Goal: Find specific page/section: Find specific page/section

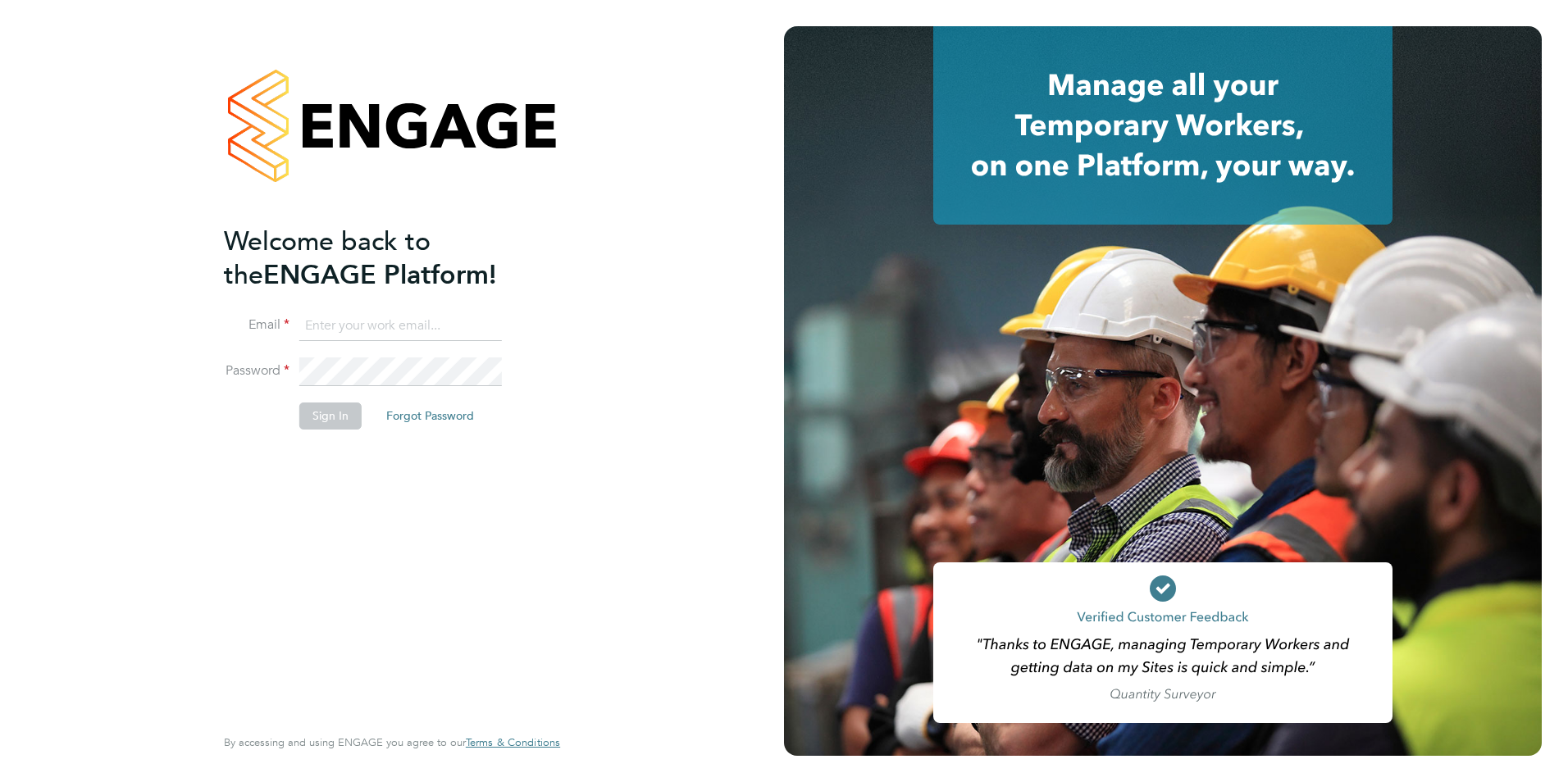
type input "iainhagan@frontlinerecruitment.co.uk"
drag, startPoint x: 298, startPoint y: 421, endPoint x: 321, endPoint y: 414, distance: 24.0
click at [307, 419] on button "Sign In" at bounding box center [330, 416] width 62 height 27
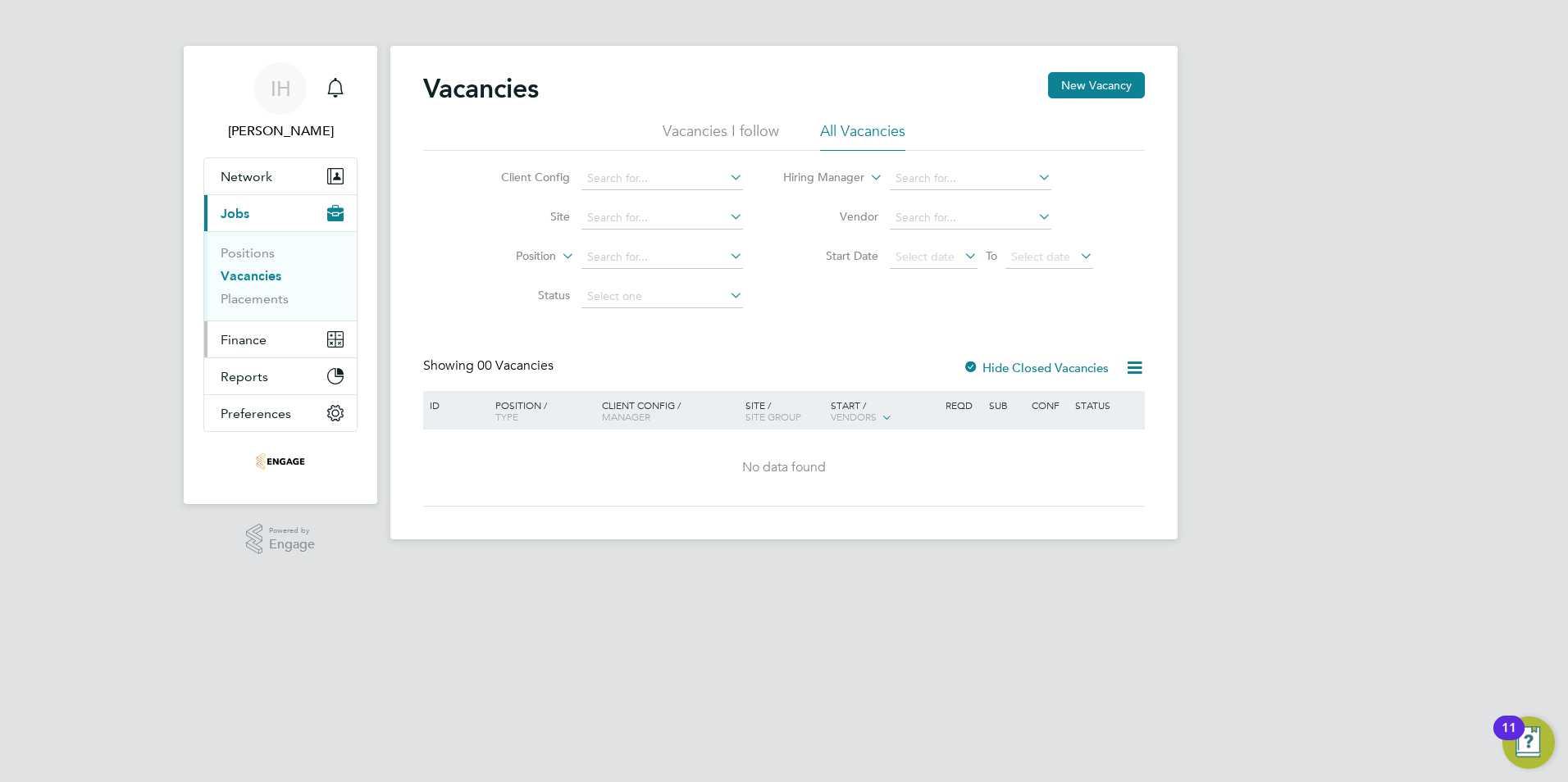
click at [255, 336] on span "Finance" at bounding box center [243, 340] width 45 height 16
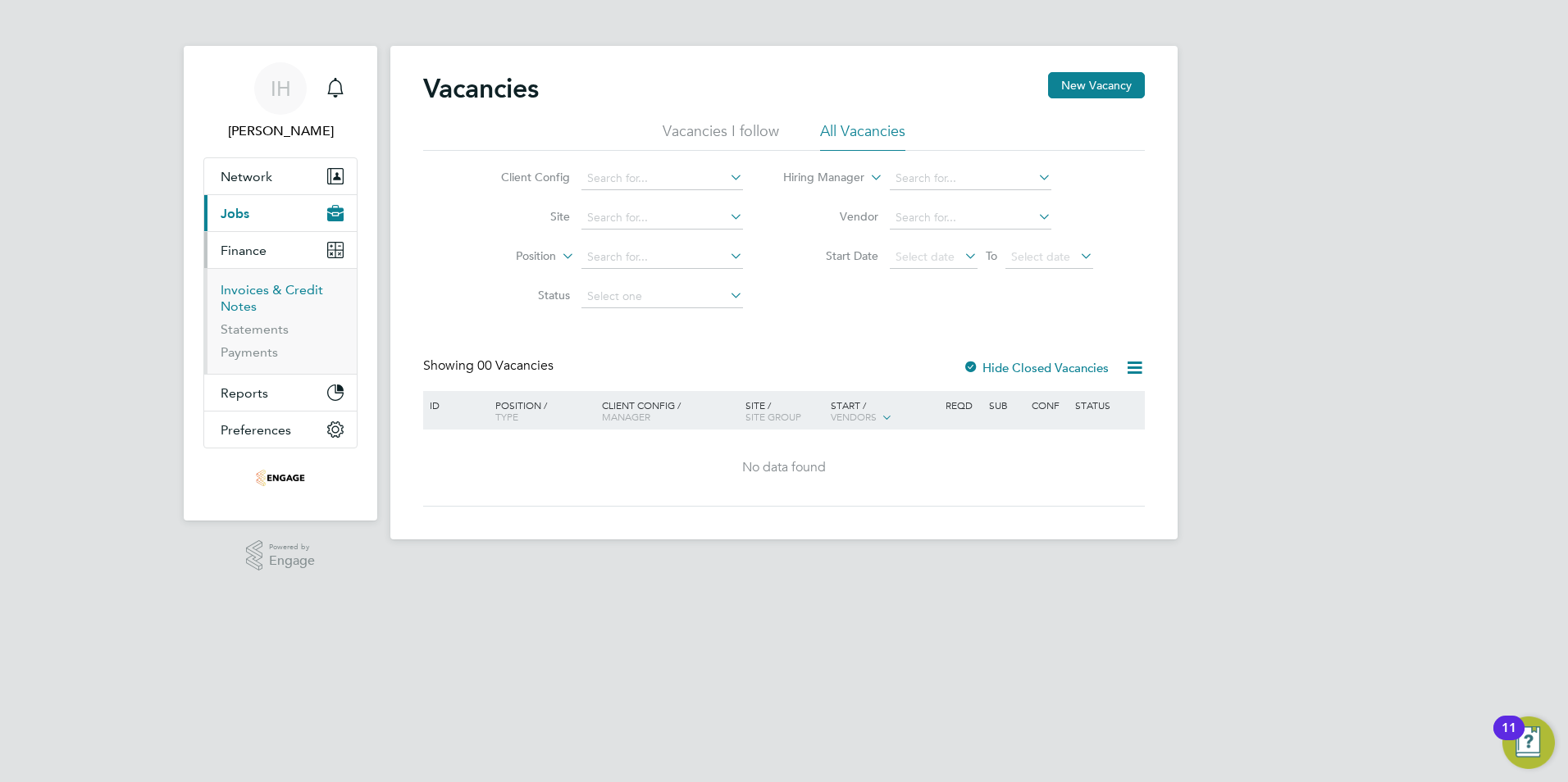
click at [265, 289] on link "Invoices & Credit Notes" at bounding box center [272, 298] width 103 height 32
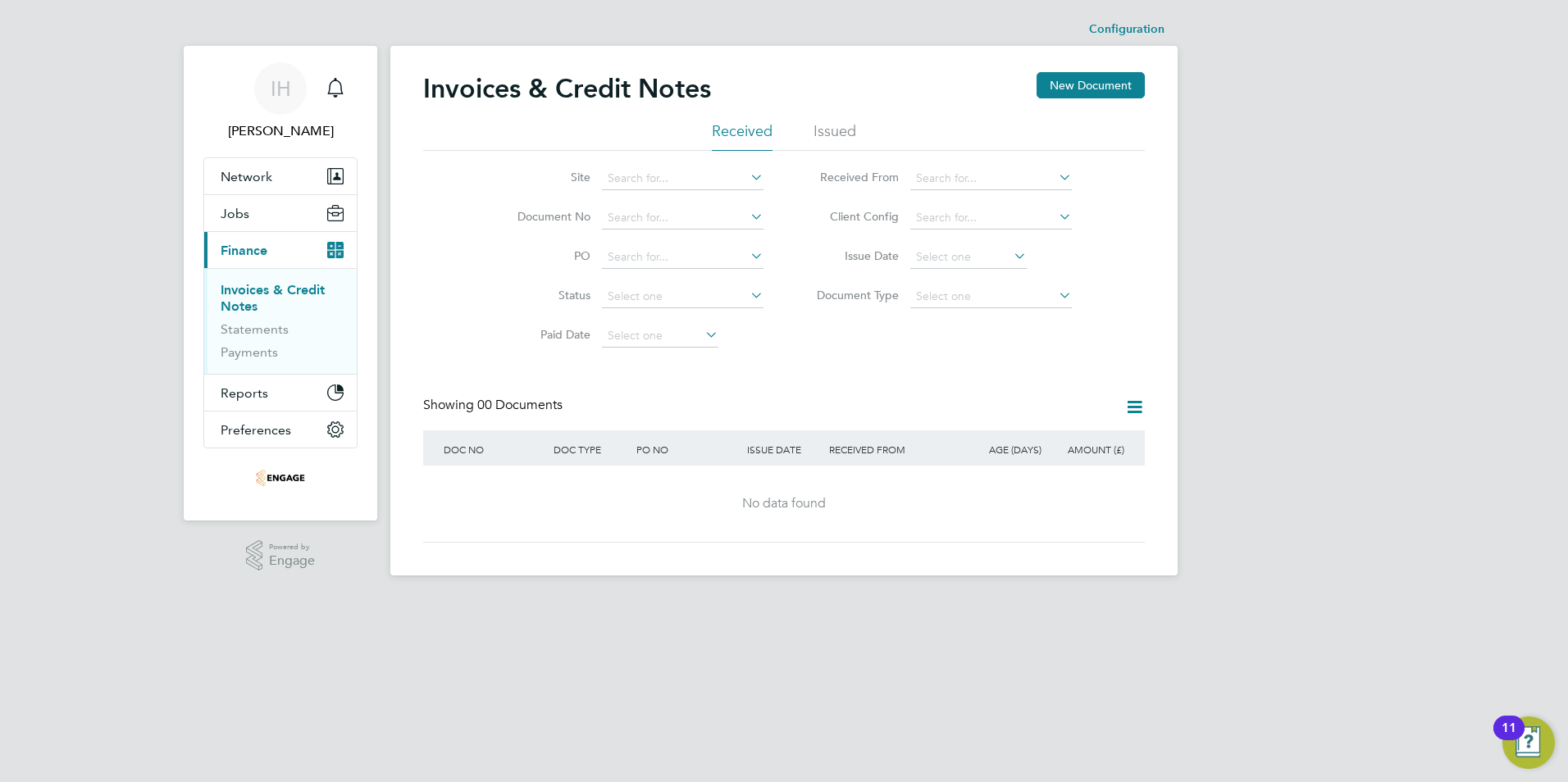
click at [837, 131] on li "Issued" at bounding box center [834, 136] width 42 height 30
